Goal: Information Seeking & Learning: Learn about a topic

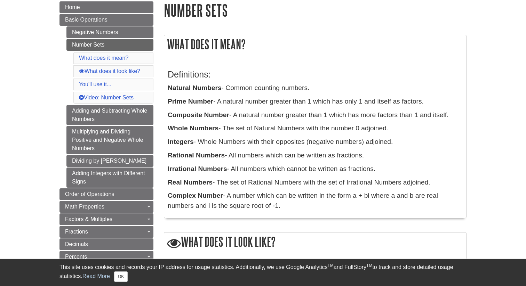
scroll to position [88, 0]
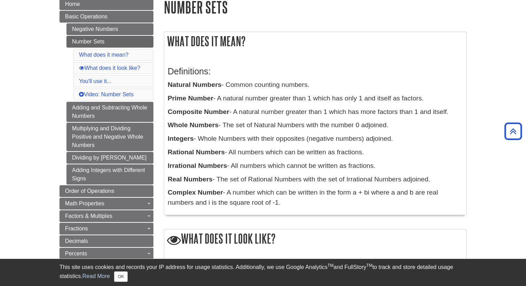
click at [183, 122] on p "Whole Numbers - The set of Natural Numbers with the number 0 adjoined." at bounding box center [315, 125] width 295 height 10
click at [182, 126] on b "Whole Numbers" at bounding box center [193, 124] width 51 height 7
click at [177, 113] on div at bounding box center [177, 113] width 0 height 0
click at [183, 117] on p "Composite Number - A natural number greater than 1 which has more factors than …" at bounding box center [315, 112] width 295 height 10
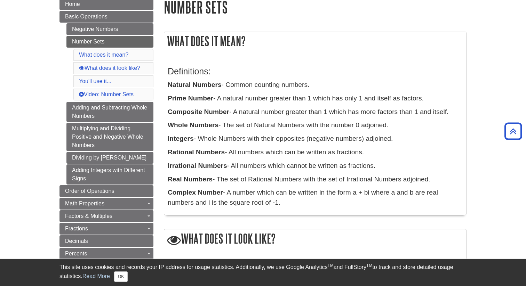
click at [175, 137] on b "Integers" at bounding box center [181, 138] width 26 height 7
click at [170, 126] on div at bounding box center [170, 126] width 0 height 0
click at [245, 82] on p "Natural Numbers - Common counting numbers." at bounding box center [315, 85] width 295 height 10
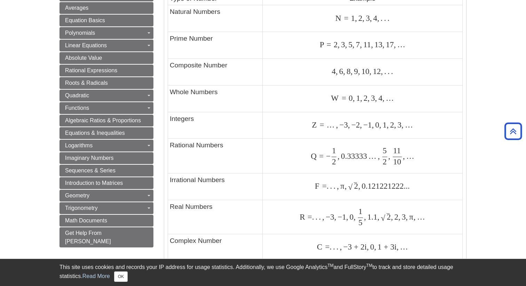
scroll to position [386, 0]
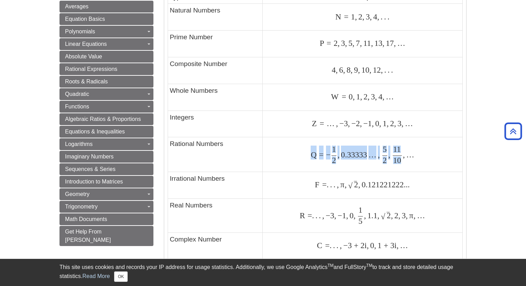
drag, startPoint x: 309, startPoint y: 149, endPoint x: 403, endPoint y: 152, distance: 94.0
click at [403, 152] on div "Q = − 1 2 , 0.33333 … , 5 2 , 11 10 , … Q = − 1 2 , 0.33333 … , 5 2 , 11 10 , …" at bounding box center [362, 154] width 196 height 17
click at [426, 161] on div "Q = − 1 2 , 0.33333 … , 5 2 , 11 10 , … Q = − 1 2 , 0.33333 … , 5 2 , 11 10 , …" at bounding box center [362, 154] width 196 height 17
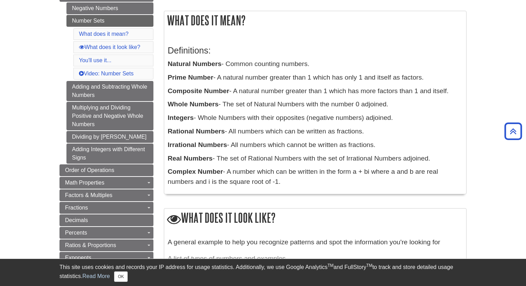
scroll to position [0, 0]
